Goal: Transaction & Acquisition: Purchase product/service

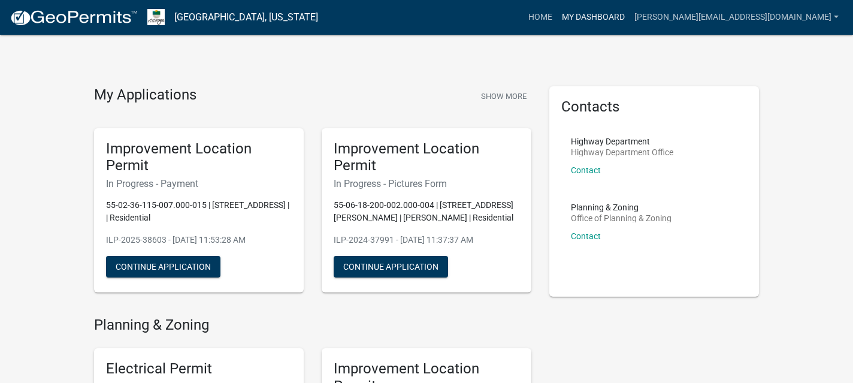
click at [630, 14] on link "My Dashboard" at bounding box center [593, 17] width 72 height 23
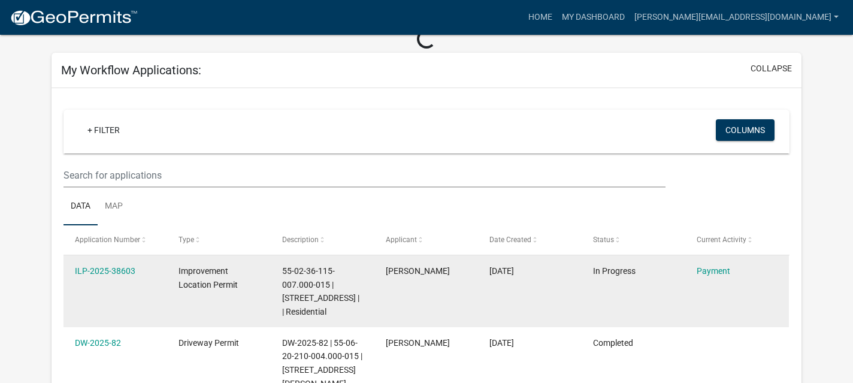
scroll to position [113, 0]
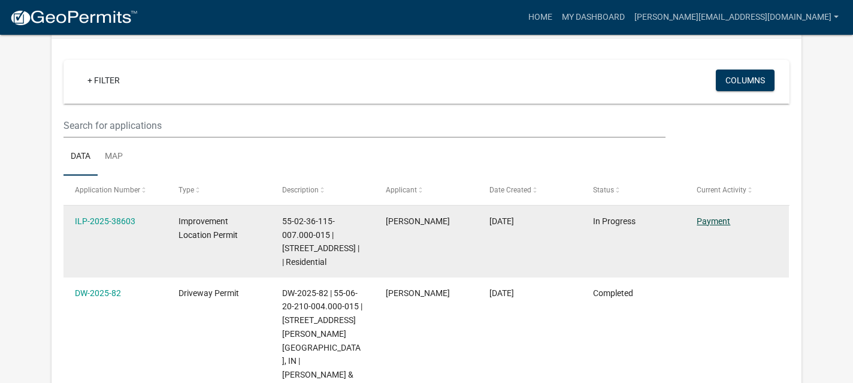
click at [712, 221] on link "Payment" at bounding box center [714, 221] width 34 height 10
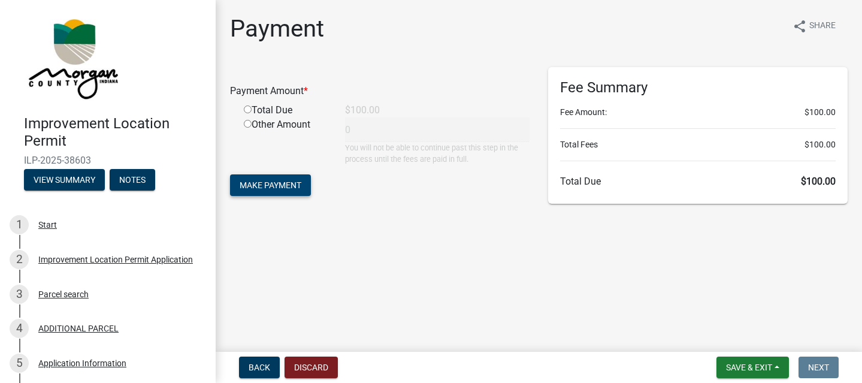
click at [258, 189] on span "Make Payment" at bounding box center [271, 185] width 62 height 10
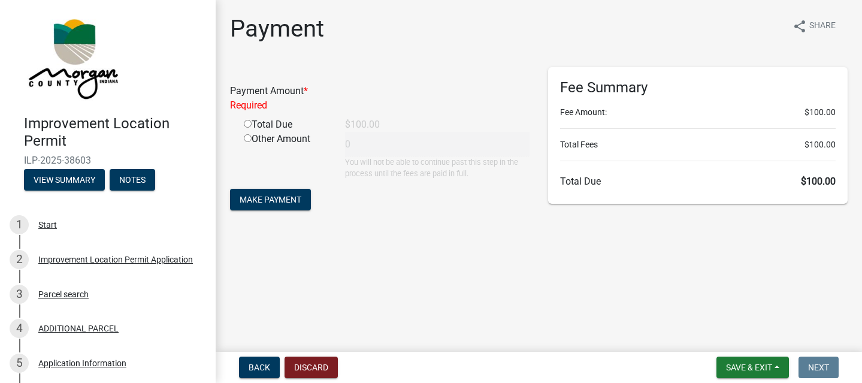
click at [248, 126] on input "radio" at bounding box center [248, 124] width 8 height 8
radio input "true"
type input "100"
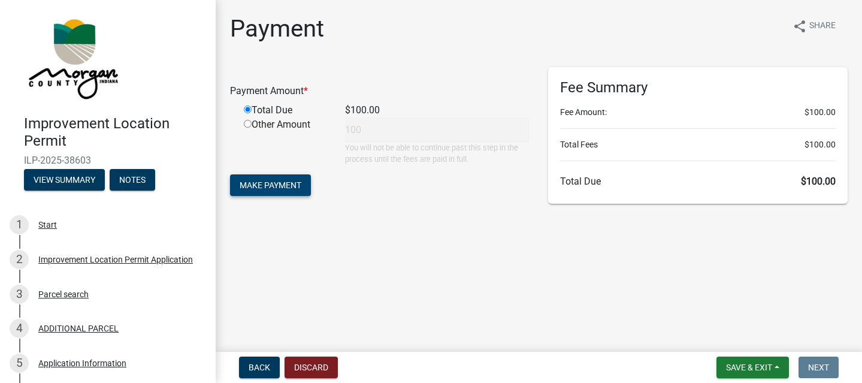
click at [271, 184] on span "Make Payment" at bounding box center [271, 185] width 62 height 10
